Goal: Task Accomplishment & Management: Complete application form

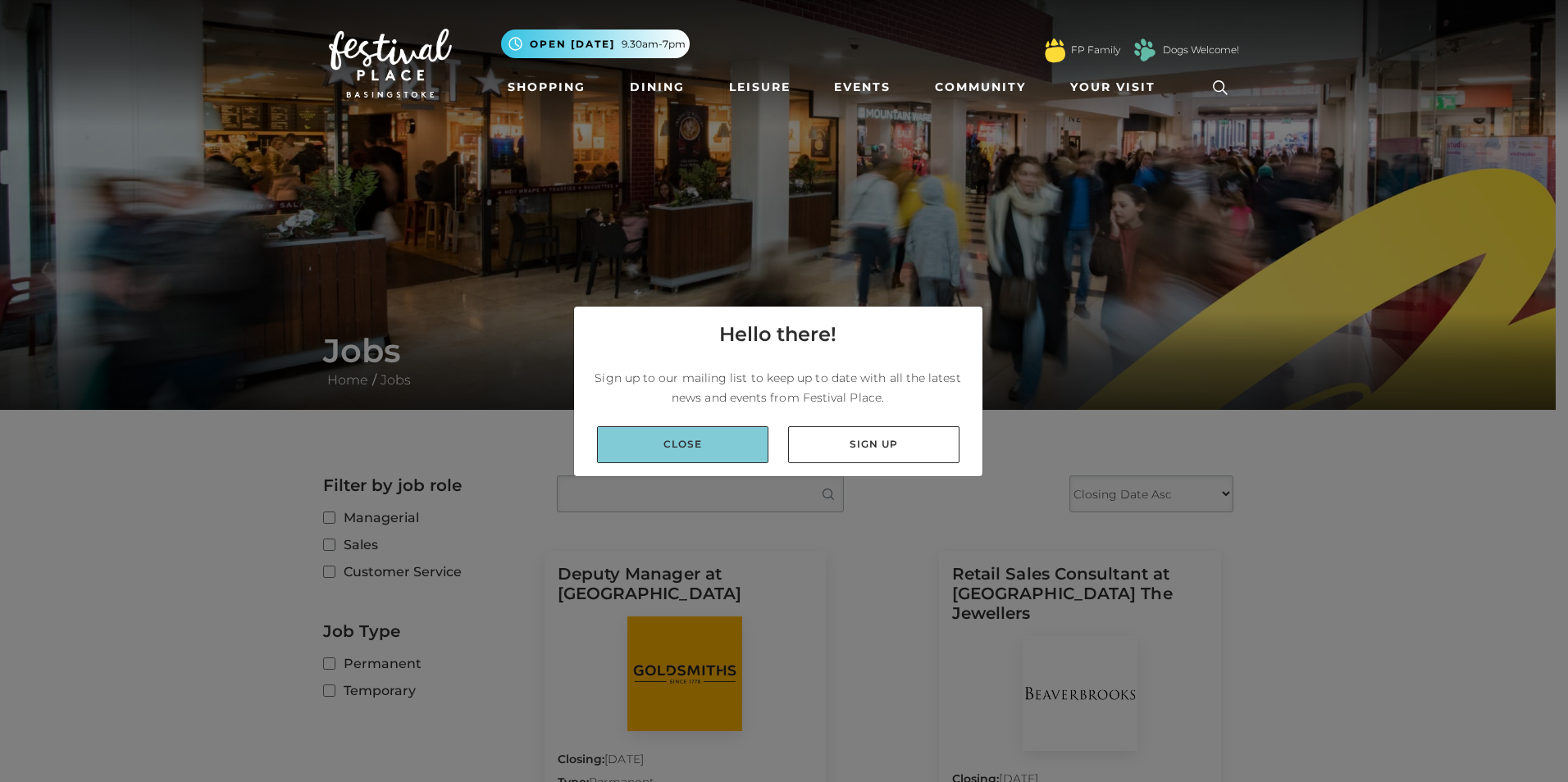
click at [681, 441] on link "Close" at bounding box center [682, 445] width 171 height 37
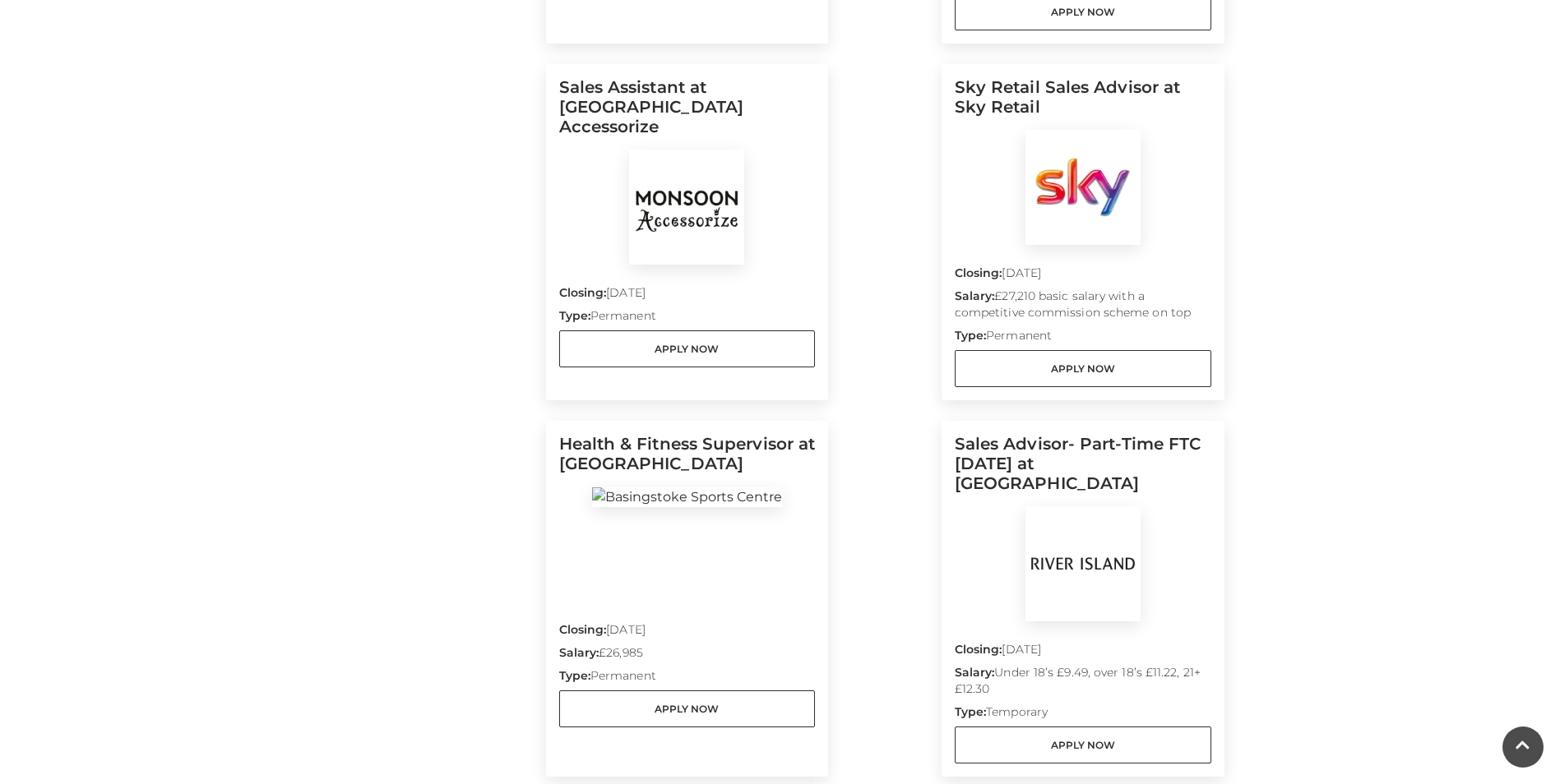
scroll to position [822, 0]
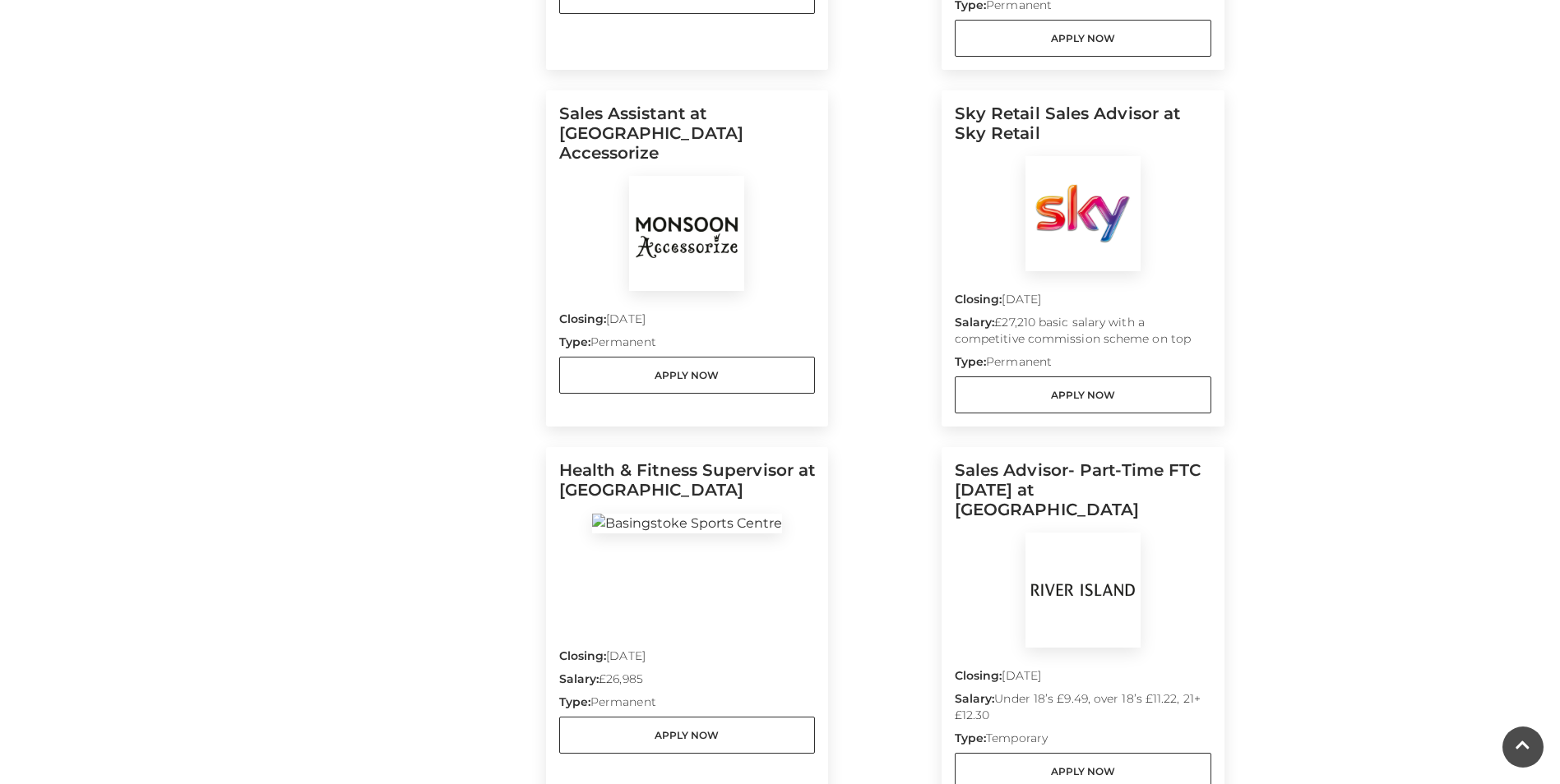
click at [685, 104] on h5 "Sales Assistant at Monsoon Accessorize" at bounding box center [687, 140] width 257 height 73
click at [666, 207] on img at bounding box center [686, 234] width 115 height 115
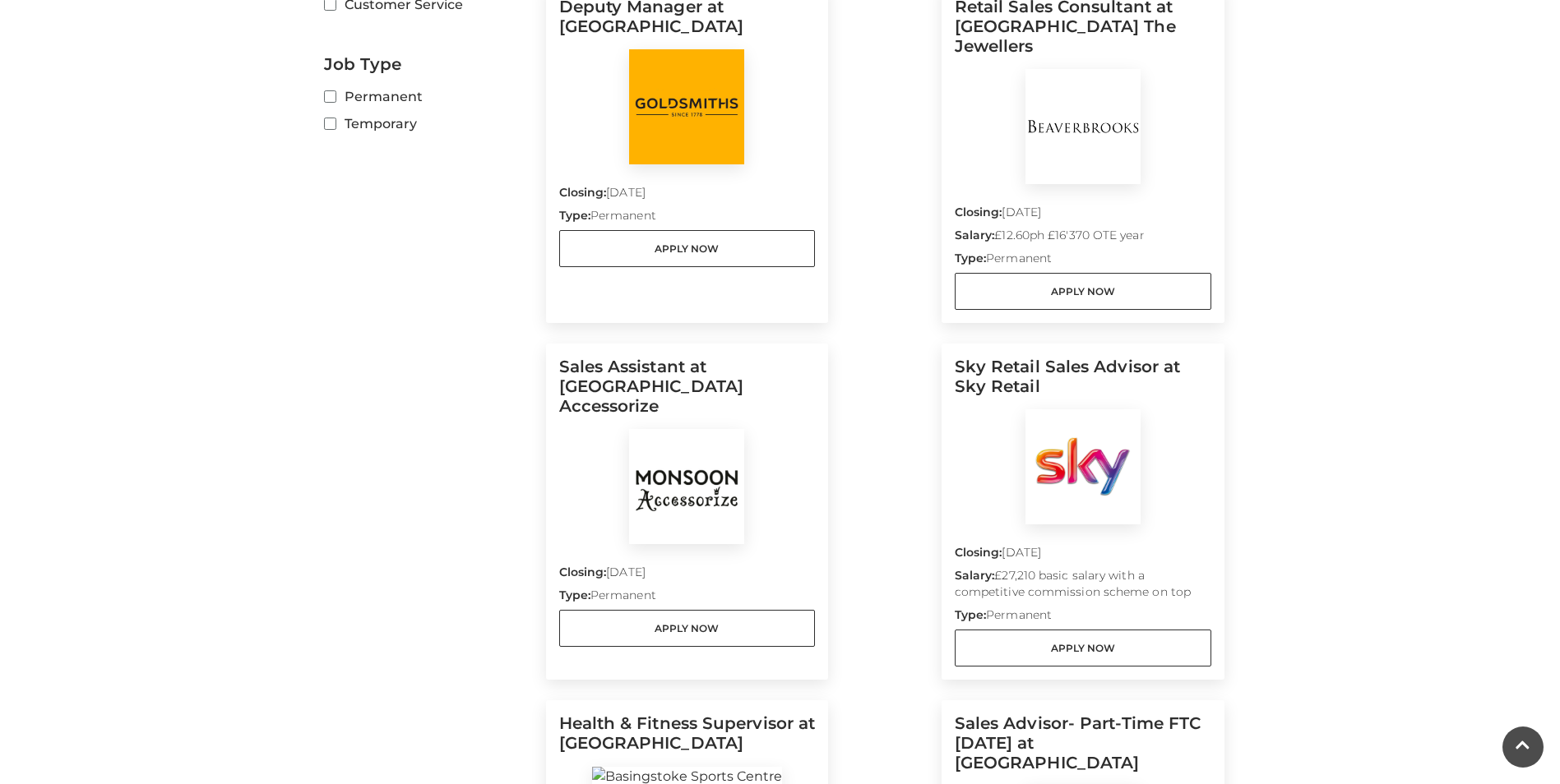
scroll to position [576, 0]
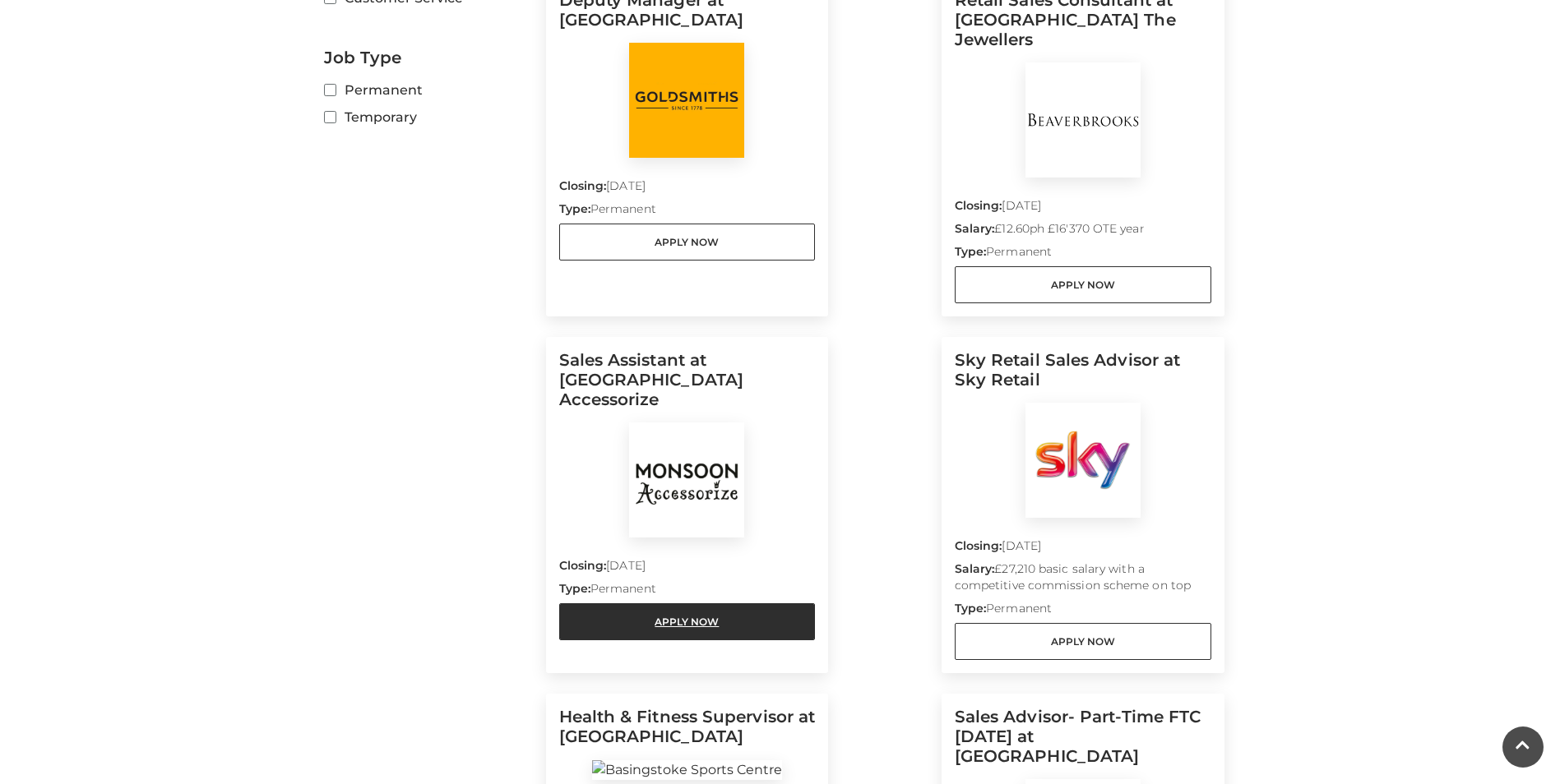
click at [657, 604] on link "Apply Now" at bounding box center [687, 622] width 257 height 37
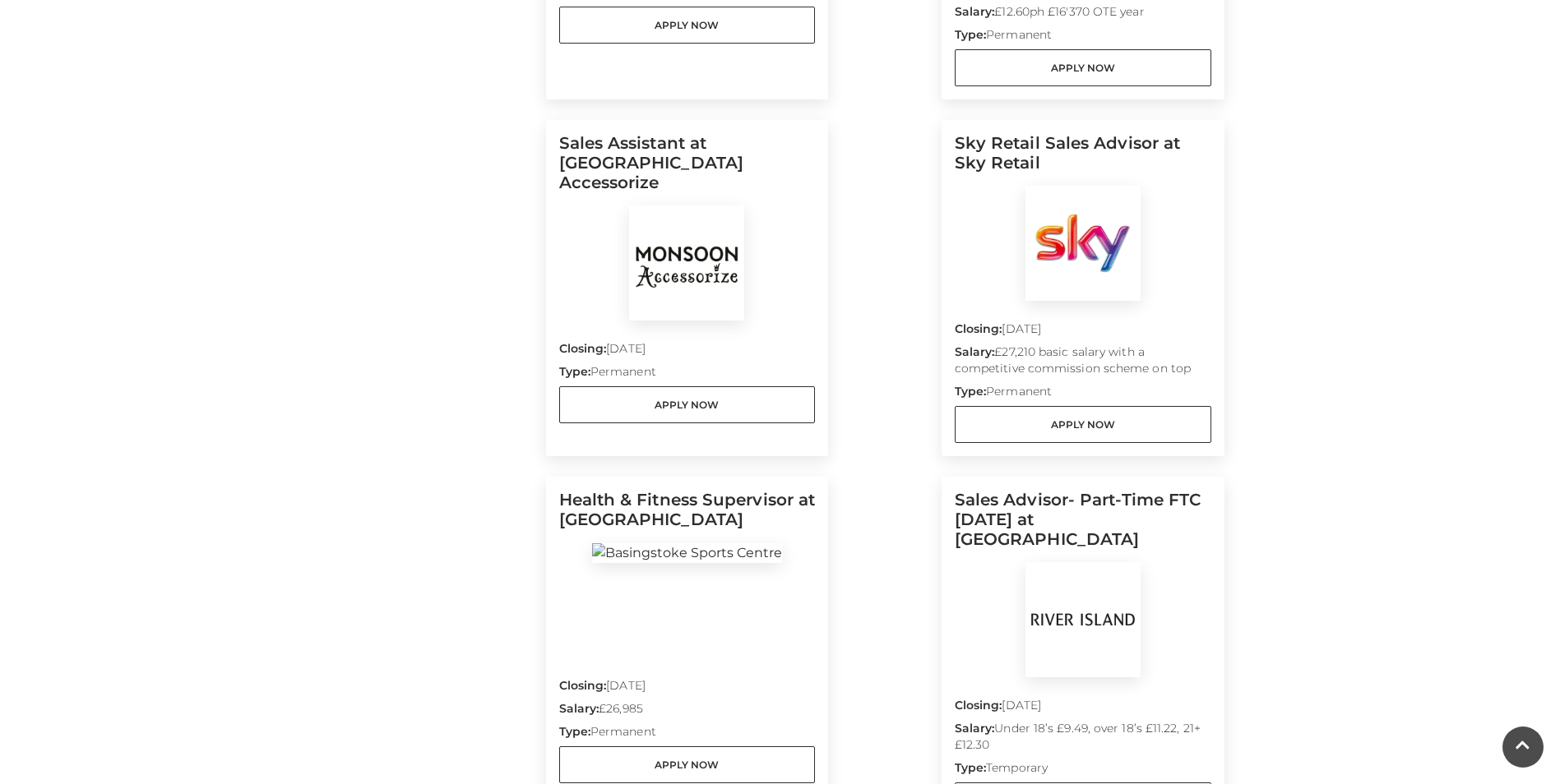
scroll to position [822, 0]
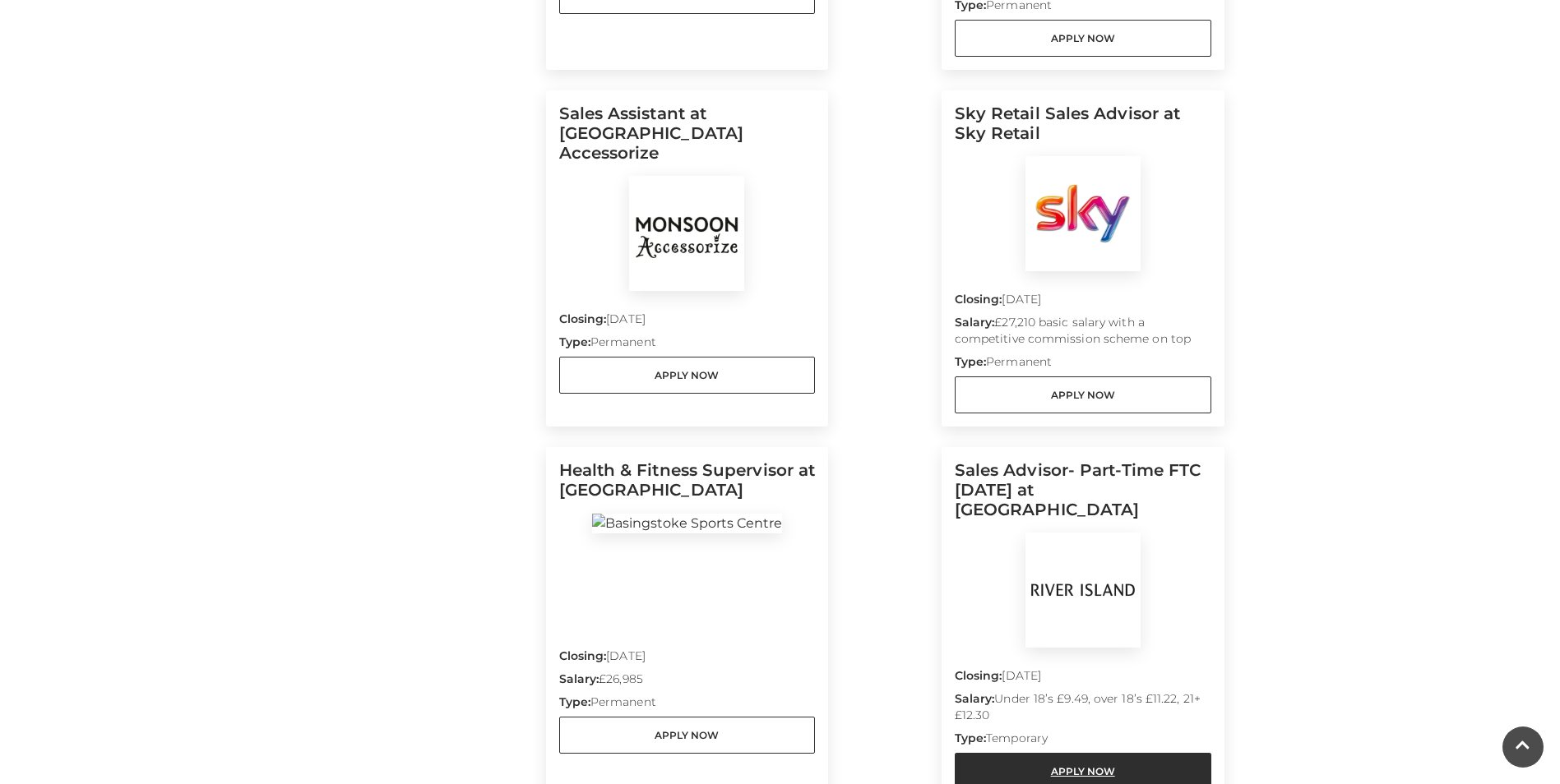
click at [1088, 753] on link "Apply Now" at bounding box center [1083, 771] width 257 height 37
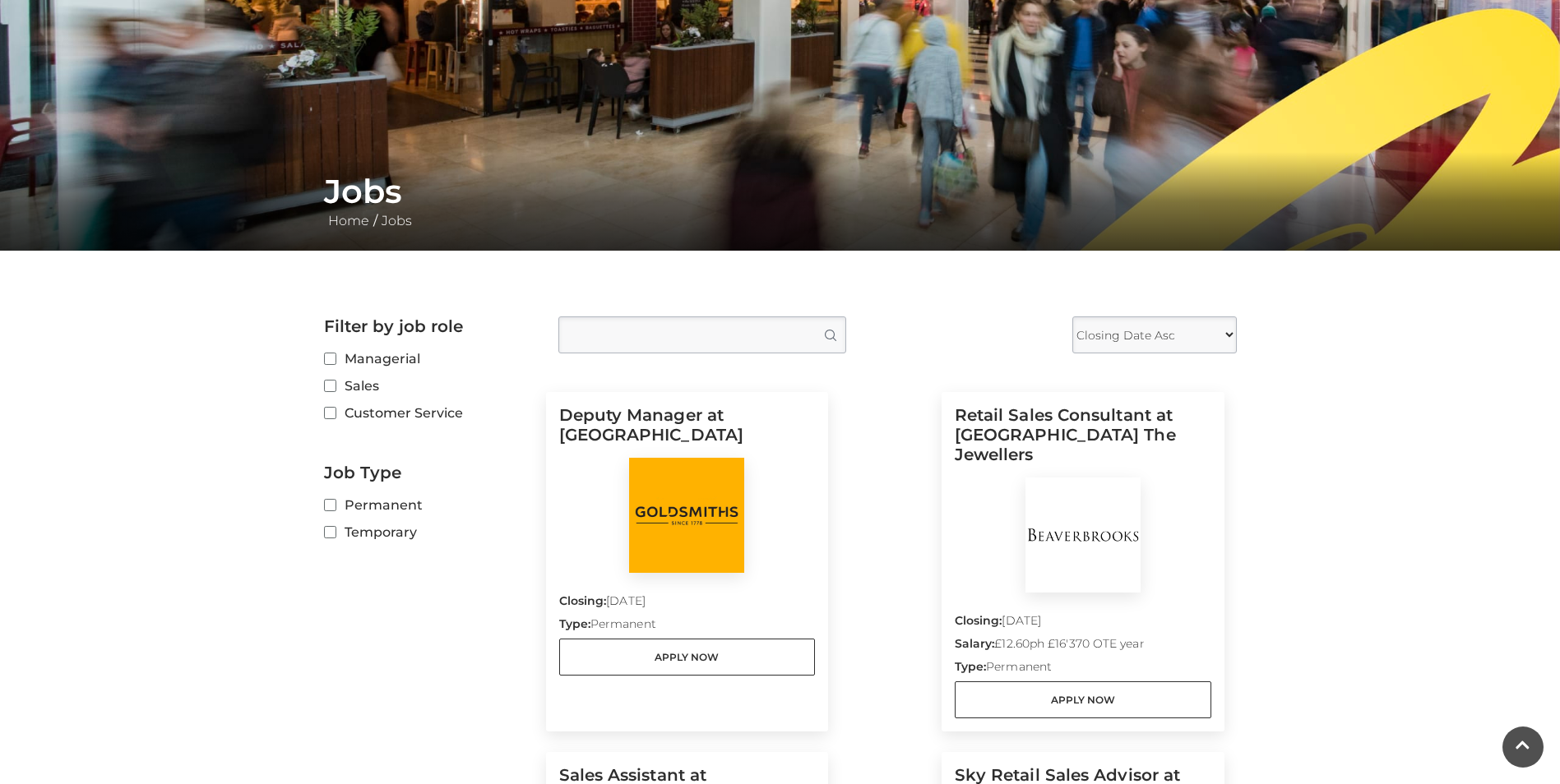
scroll to position [0, 0]
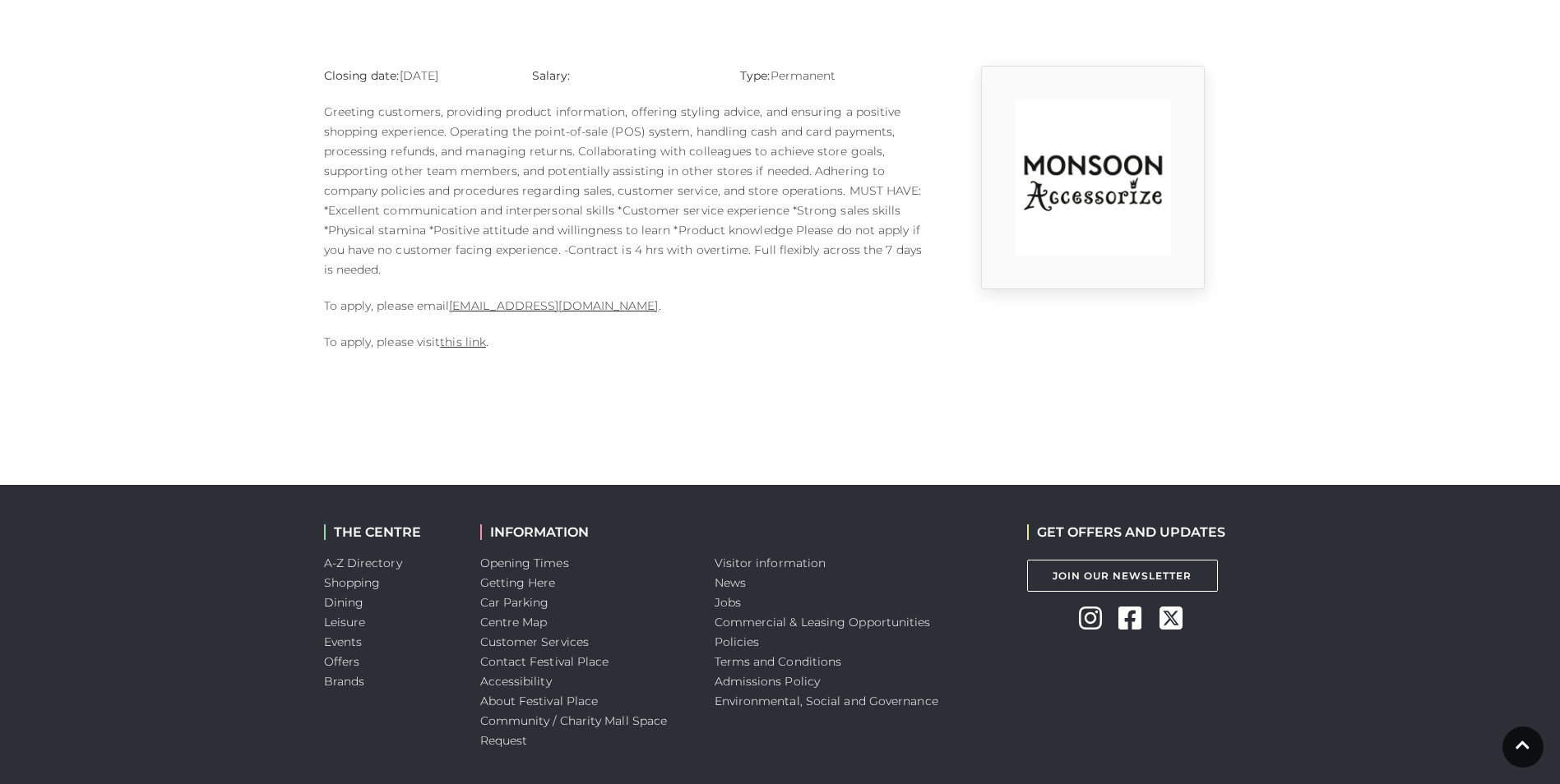
scroll to position [329, 0]
